Goal: Find specific page/section: Find specific page/section

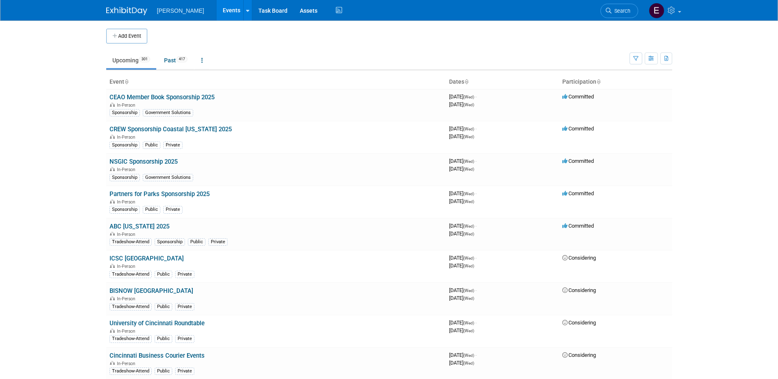
click at [629, 11] on span "Search" at bounding box center [621, 11] width 19 height 6
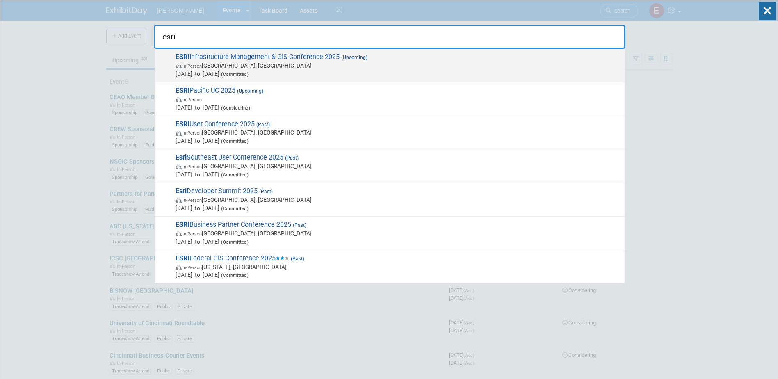
type input "esri"
click at [257, 58] on span "ESRI Infrastructure Management & GIS Conference 2025 (Upcoming) In-Person Palm …" at bounding box center [397, 65] width 448 height 25
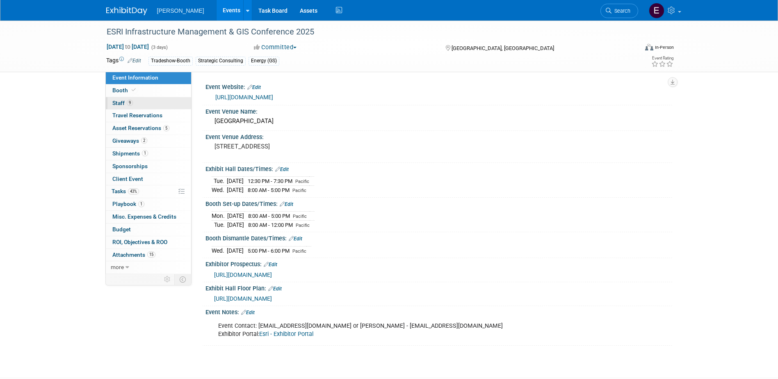
click at [141, 102] on link "9 Staff 9" at bounding box center [148, 103] width 85 height 12
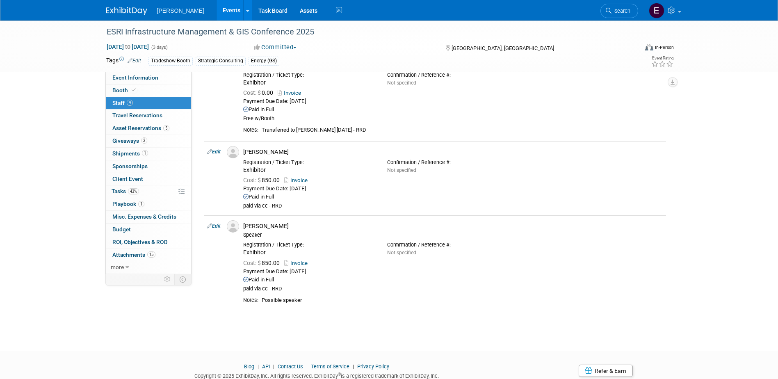
scroll to position [645, 0]
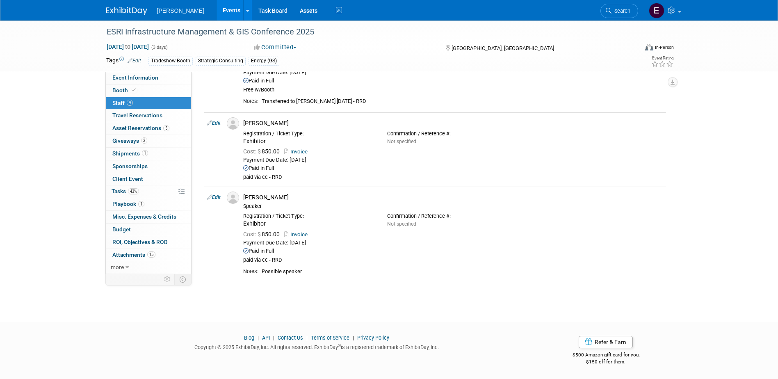
click at [217, 9] on link "Events" at bounding box center [232, 10] width 30 height 21
